Goal: Book appointment/travel/reservation

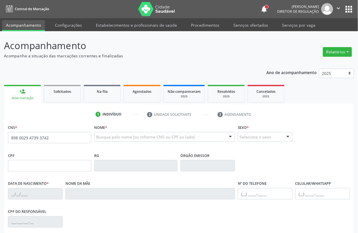
type input "898 0029 4739 3742"
type input "[DATE]"
type input "S/N"
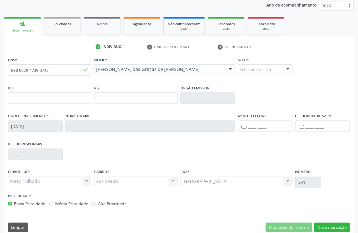
scroll to position [75, 0]
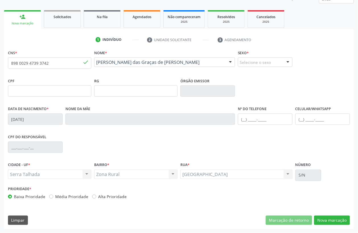
click at [327, 214] on div "CNS * 898 0029 4739 3742 done Nome * [PERSON_NAME] das Graças de [PERSON_NAME] …" at bounding box center [179, 139] width 350 height 181
click at [327, 218] on button "Nova marcação" at bounding box center [332, 221] width 36 height 10
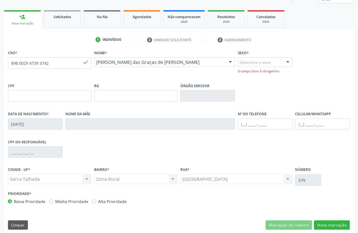
click at [331, 230] on div "CNS * 898 0029 4739 3742 done Nome * [PERSON_NAME] das Graças de [PERSON_NAME] …" at bounding box center [179, 142] width 350 height 186
click at [260, 64] on div "Selecione o sexo" at bounding box center [265, 62] width 55 height 10
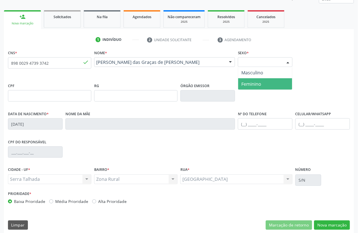
click at [256, 86] on span "Feminino" at bounding box center [251, 84] width 20 height 6
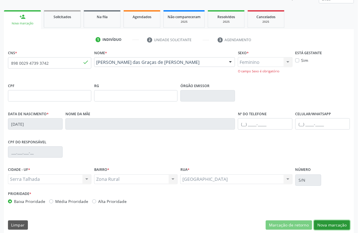
click at [334, 223] on button "Nova marcação" at bounding box center [332, 226] width 36 height 10
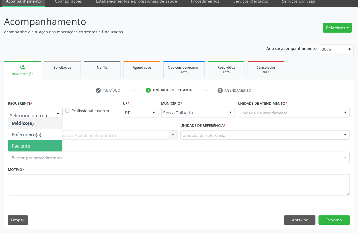
click at [28, 147] on span "Paciente" at bounding box center [21, 146] width 18 height 6
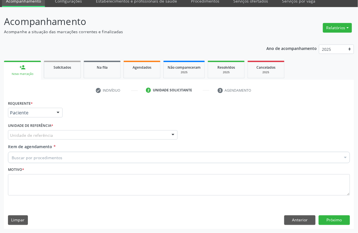
click at [38, 132] on div "Unidade de referência" at bounding box center [92, 135] width 169 height 10
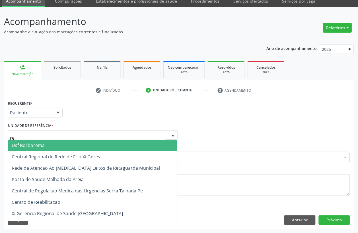
type input "rea"
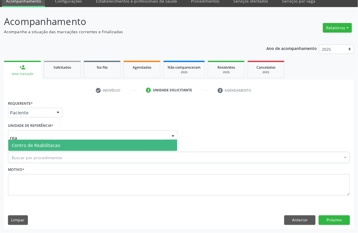
click at [38, 141] on span "Centro de Reabilitacao" at bounding box center [92, 145] width 169 height 11
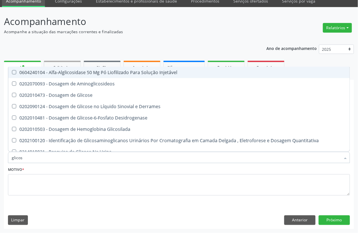
type input "glicose"
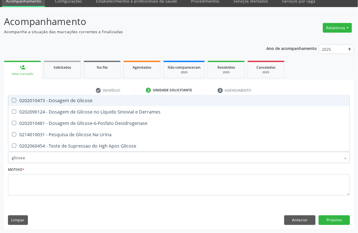
click at [62, 99] on div "0202010473 - Dosagem de Glicose" at bounding box center [179, 100] width 334 height 5
checkbox Glicose "true"
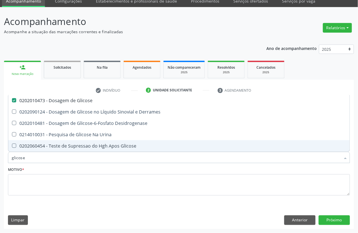
click at [38, 151] on span "0202060454 - Teste de Supressao do Hgh Apos Glicose" at bounding box center [178, 145] width 341 height 11
click at [37, 154] on input "glicose" at bounding box center [176, 157] width 329 height 11
click at [43, 146] on div "0202060454 - Teste de Supressao do Hgh Apos Glicose" at bounding box center [179, 146] width 334 height 5
checkbox Glicose "false"
click at [35, 157] on input "glicose" at bounding box center [176, 157] width 329 height 11
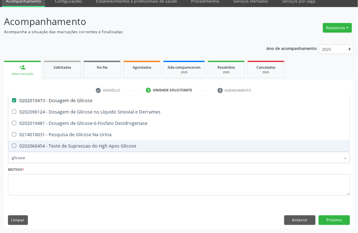
click at [35, 157] on input "glicose" at bounding box center [176, 157] width 329 height 11
type input "ur"
checkbox Glicose "false"
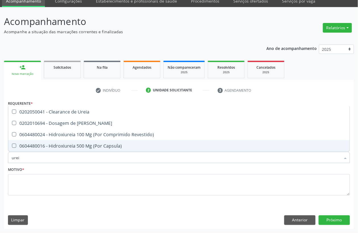
type input "ureia"
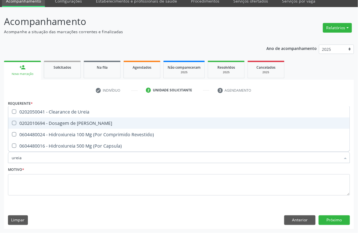
click at [73, 123] on div "0202010694 - Dosagem de [PERSON_NAME]" at bounding box center [179, 123] width 334 height 5
checkbox Ureia "true"
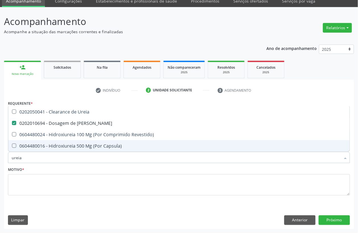
click at [18, 161] on input "ureia" at bounding box center [176, 157] width 329 height 11
checkbox Ureia "false"
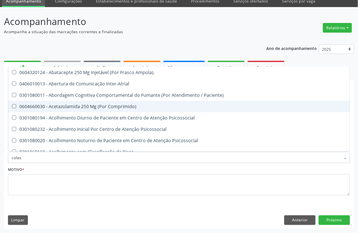
type input "colest"
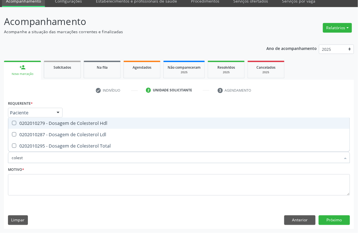
click at [35, 123] on div "0202010279 - Dosagem de Colesterol Hdl" at bounding box center [179, 123] width 334 height 5
checkbox Hdl "true"
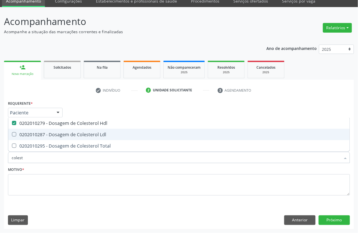
click at [33, 132] on div "0202010287 - Dosagem de Colesterol Ldl" at bounding box center [179, 134] width 334 height 5
checkbox Ldl "true"
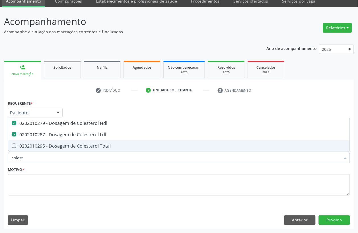
click at [30, 142] on span "0202010295 - Dosagem de Colesterol Total" at bounding box center [178, 145] width 341 height 11
checkbox Total "true"
click at [30, 153] on input "colest" at bounding box center [176, 157] width 329 height 11
type input "cr"
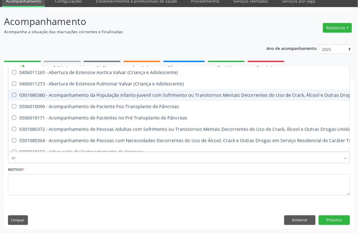
checkbox Adolescente\) "false"
checkbox \(Uai\)\ "false"
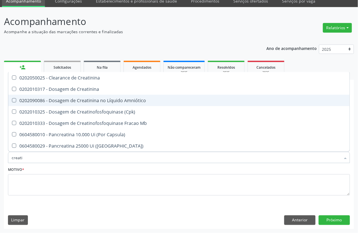
type input "creatin"
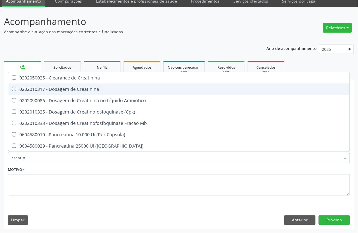
click at [86, 90] on div "0202010317 - Dosagem de Creatinina" at bounding box center [179, 89] width 334 height 5
checkbox Creatinina "true"
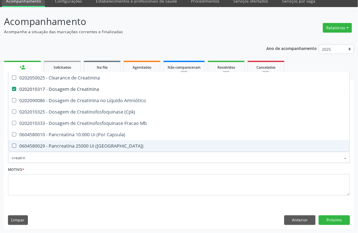
click at [32, 154] on input "creatin" at bounding box center [176, 157] width 329 height 11
checkbox Creatinina "false"
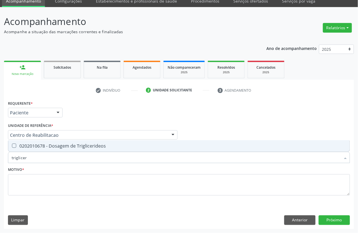
type input "trigliceri"
click at [36, 145] on div "0202010678 - Dosagem de Triglicerideos" at bounding box center [179, 146] width 334 height 5
checkbox Triglicerideos "true"
click at [36, 159] on input "trigliceri" at bounding box center [176, 157] width 329 height 11
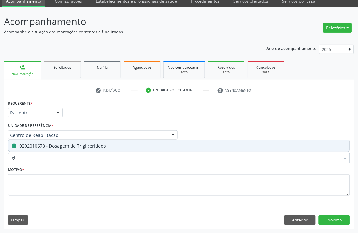
type input "gli"
checkbox Triglicerideos "false"
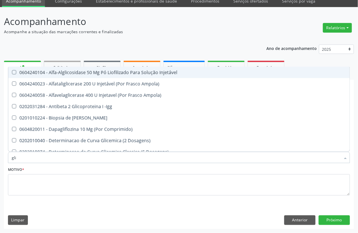
type input "glic"
checkbox Aminoglicosideos "true"
checkbox Glicose "false"
checkbox Derrames "true"
checkbox Triglicerideos "false"
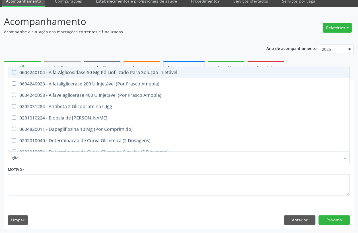
type input "glico"
checkbox Comprimido\) "true"
checkbox Aminoglicosideos "false"
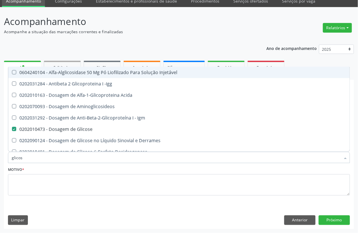
type input "glicosi"
checkbox Acida "false"
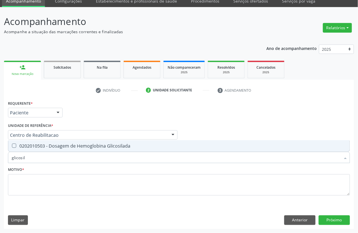
type input "glicosila"
click at [51, 148] on div "0202010503 - Dosagem de Hemoglobina Glicosilada" at bounding box center [179, 146] width 334 height 5
checkbox Glicosilada "true"
click at [47, 157] on input "glicosila" at bounding box center [176, 157] width 329 height 11
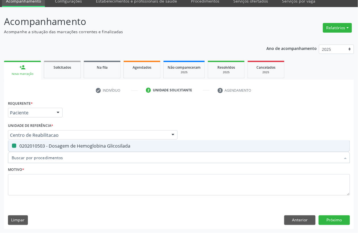
checkbox Glicosilada "false"
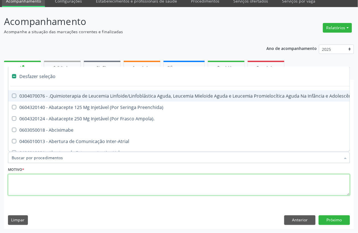
click at [51, 188] on textarea at bounding box center [179, 186] width 342 height 22
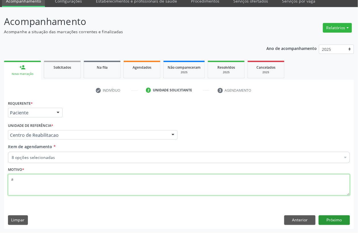
type textarea "a"
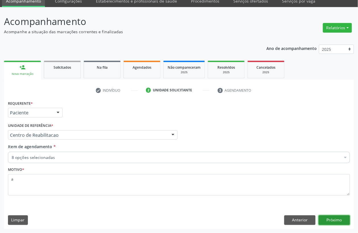
click at [345, 225] on button "Próximo" at bounding box center [333, 221] width 31 height 10
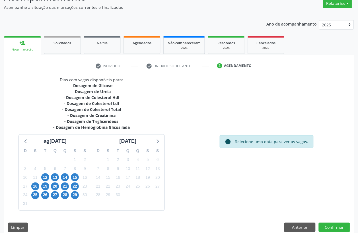
scroll to position [56, 0]
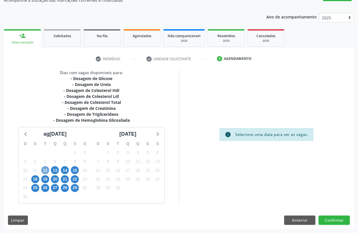
click at [45, 170] on span "12" at bounding box center [45, 171] width 8 height 8
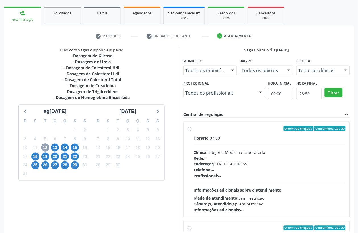
scroll to position [91, 0]
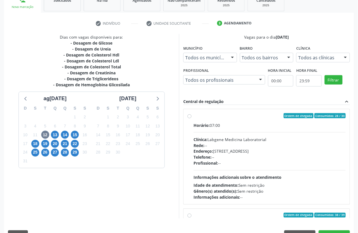
click at [269, 133] on div "Horário: 07:00 Clínica: Labgene Medicina Laboratorial Rede: -- Endereço: [STREE…" at bounding box center [269, 161] width 152 height 78
click at [191, 119] on input "Ordem de chegada Consumidos: 28 / 30 Horário: 07:00 Clínica: Labgene Medicina L…" at bounding box center [189, 115] width 4 height 5
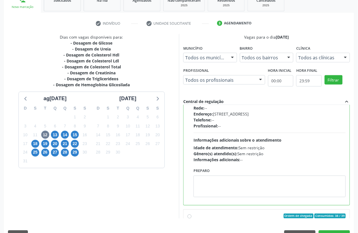
scroll to position [107, 0]
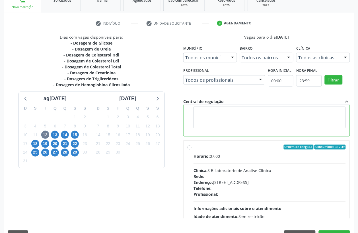
click at [275, 159] on div "Horário: 07:00" at bounding box center [269, 157] width 152 height 6
click at [191, 150] on input "Ordem de chegada Consumidos: 38 / 39 Horário: 07:00 Clínica: S B Laboratorio de…" at bounding box center [189, 147] width 4 height 5
radio input "false"
radio input "true"
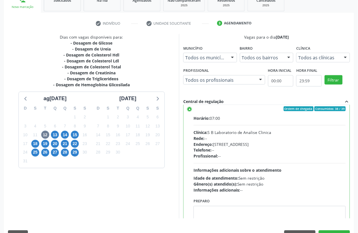
scroll to position [106, 0]
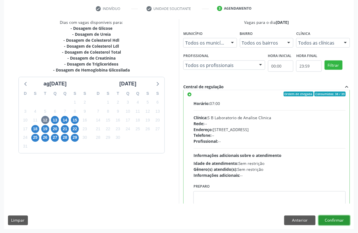
click at [340, 225] on button "Confirmar" at bounding box center [333, 221] width 31 height 10
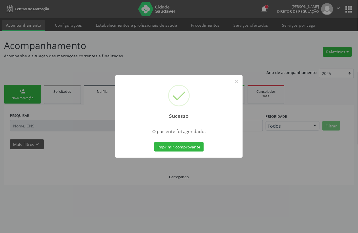
scroll to position [0, 0]
